Goal: Information Seeking & Learning: Learn about a topic

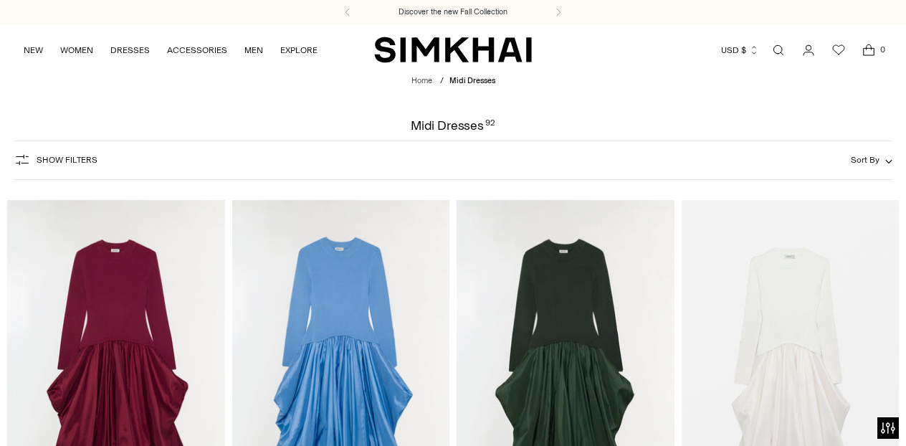
scroll to position [138, 0]
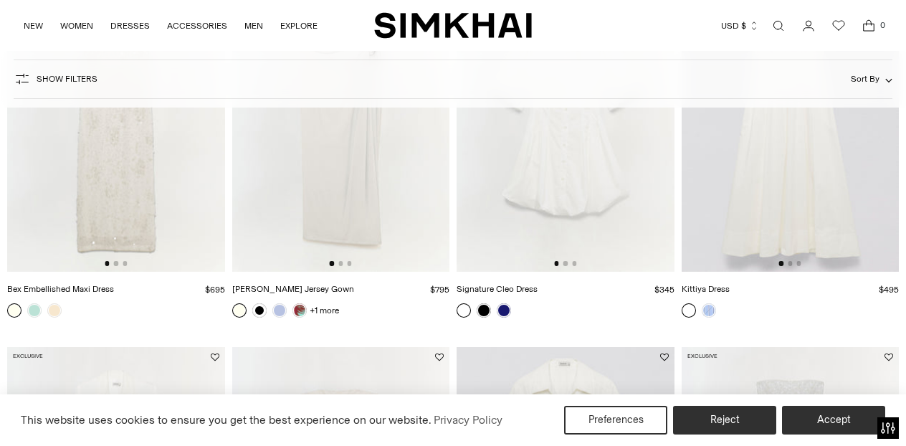
scroll to position [1480, 0]
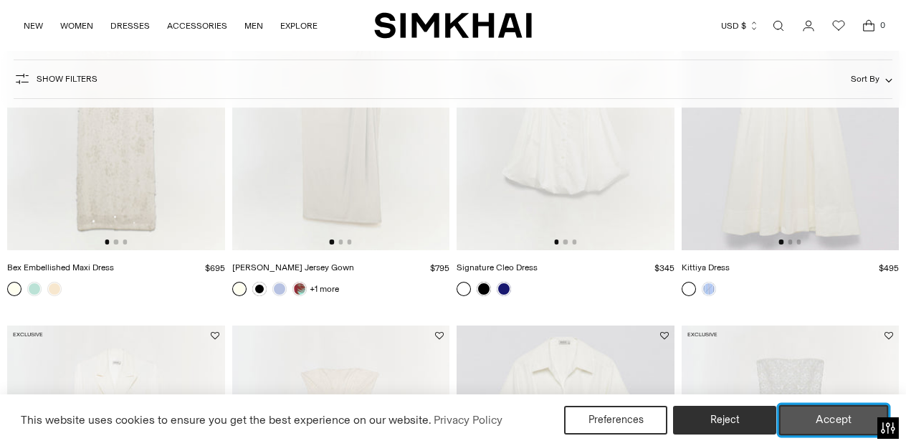
click at [805, 410] on button "Accept" at bounding box center [834, 420] width 110 height 30
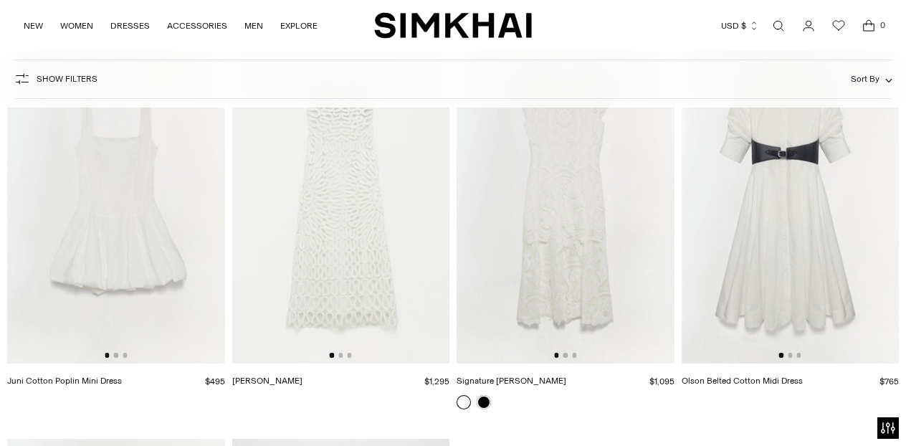
scroll to position [2986, 0]
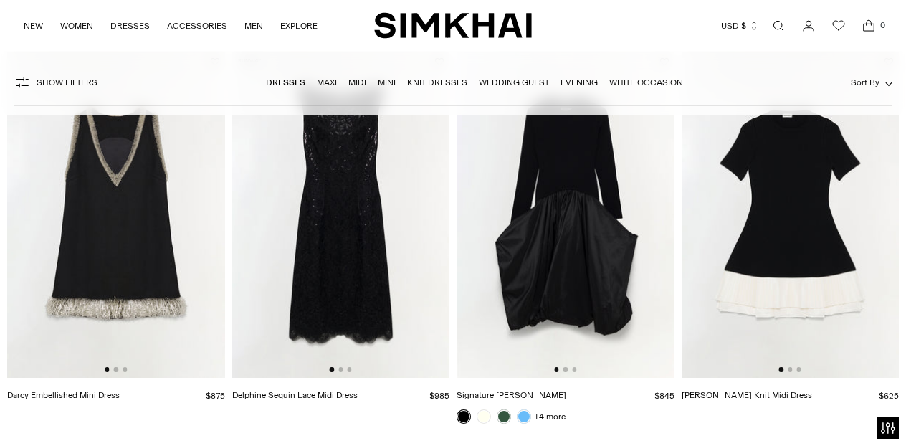
scroll to position [1360, 0]
